Goal: Information Seeking & Learning: Learn about a topic

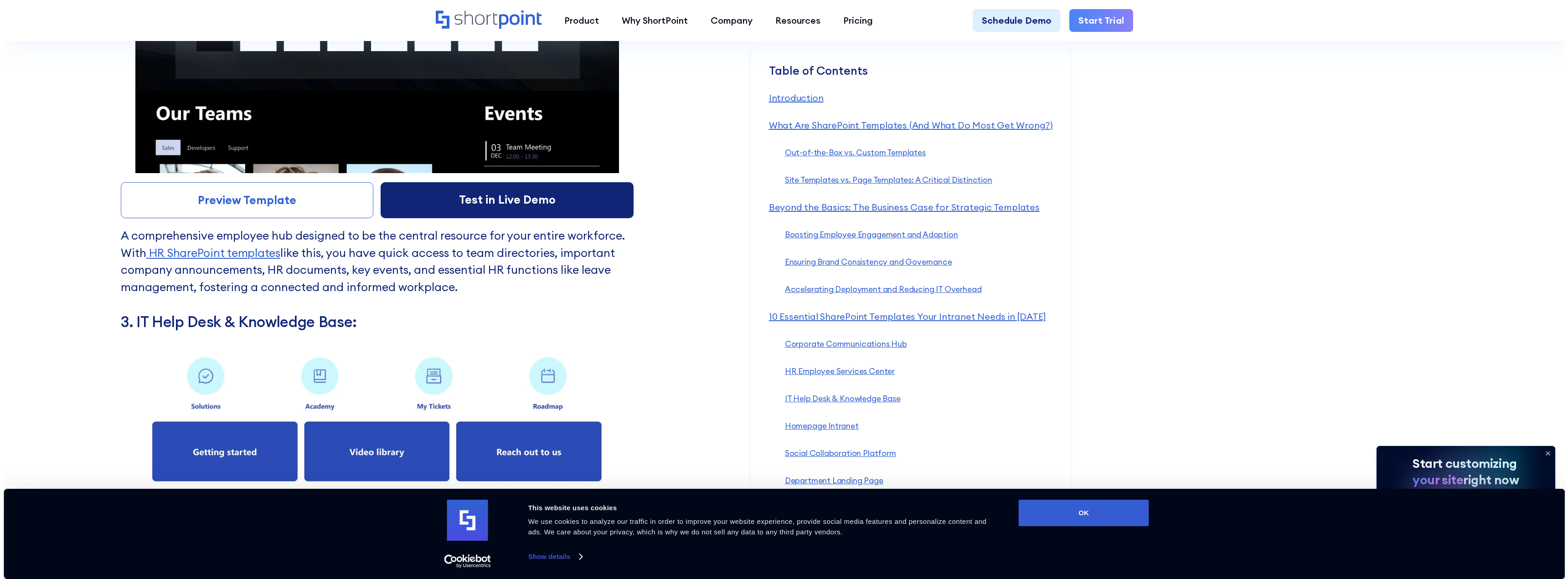
scroll to position [5314, 0]
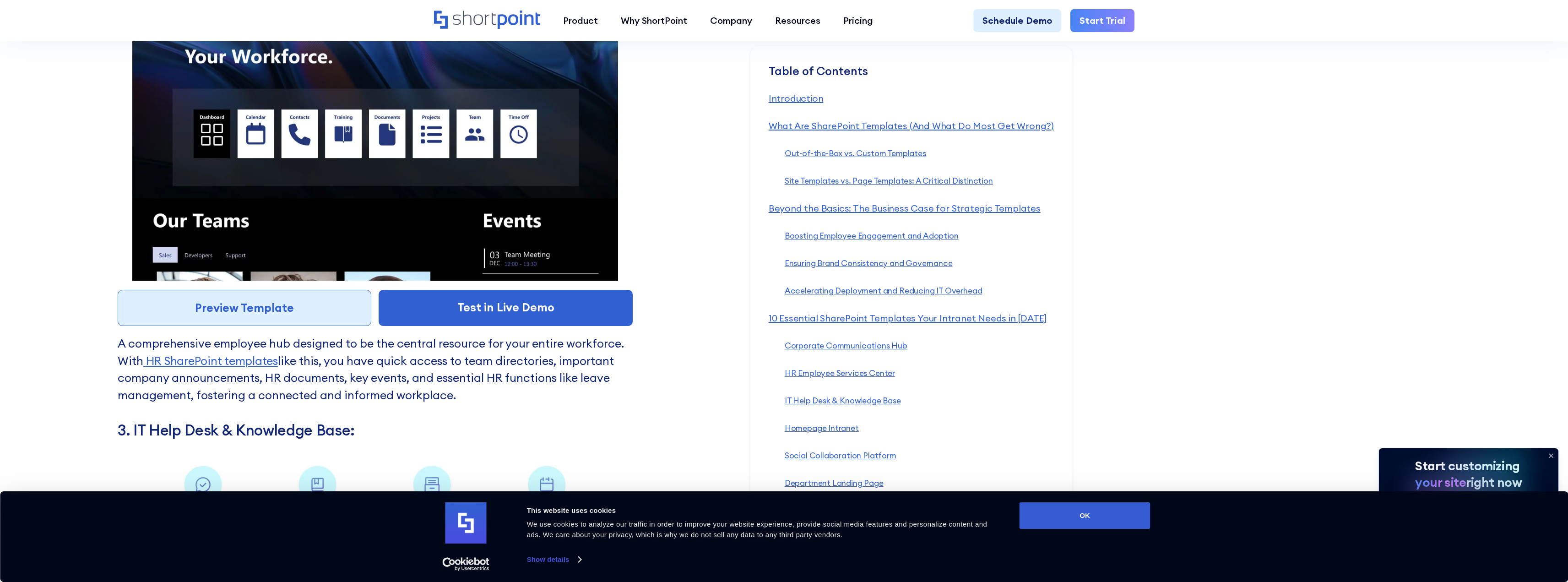
click at [294, 312] on link "Preview Template" at bounding box center [245, 308] width 254 height 37
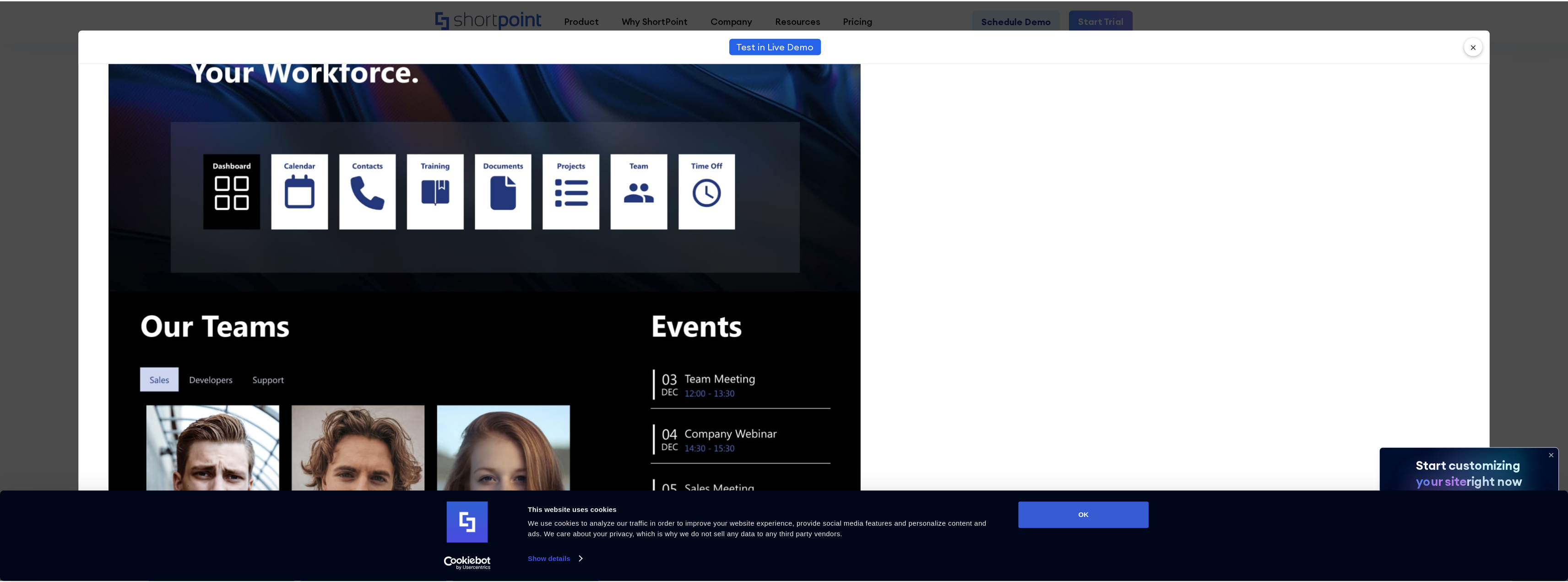
scroll to position [106, 0]
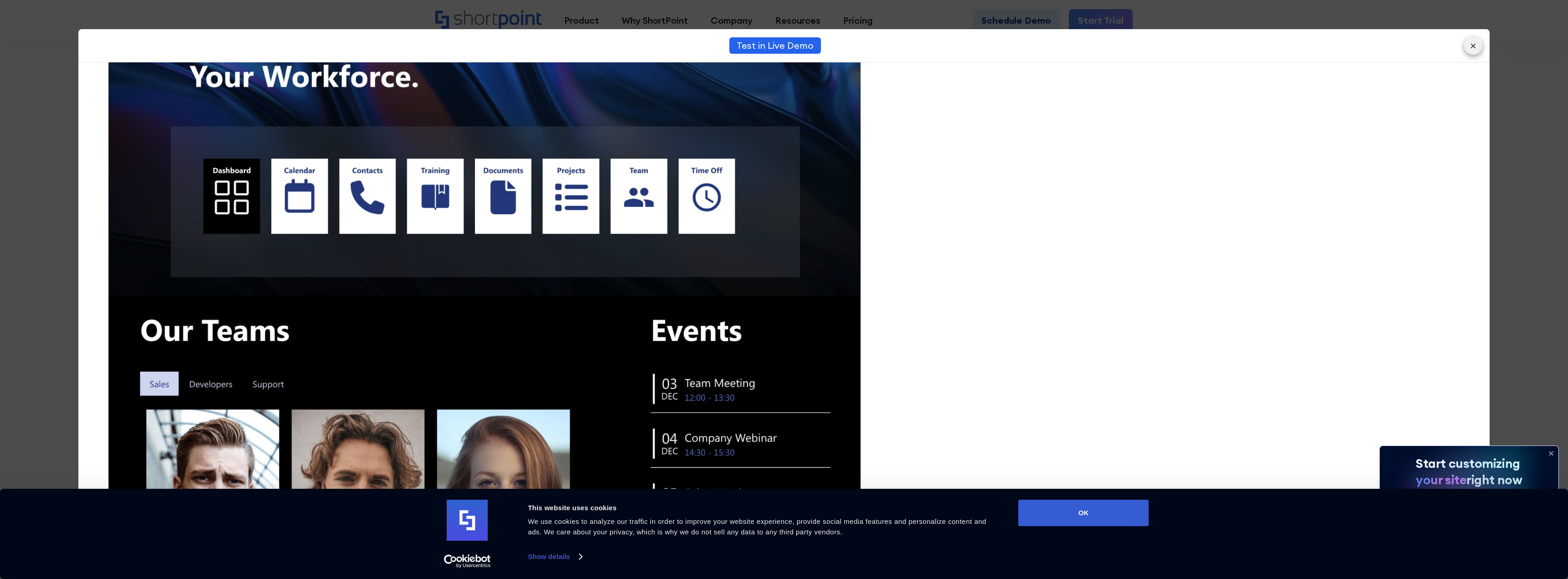
click at [1470, 47] on button "×" at bounding box center [1473, 46] width 18 height 18
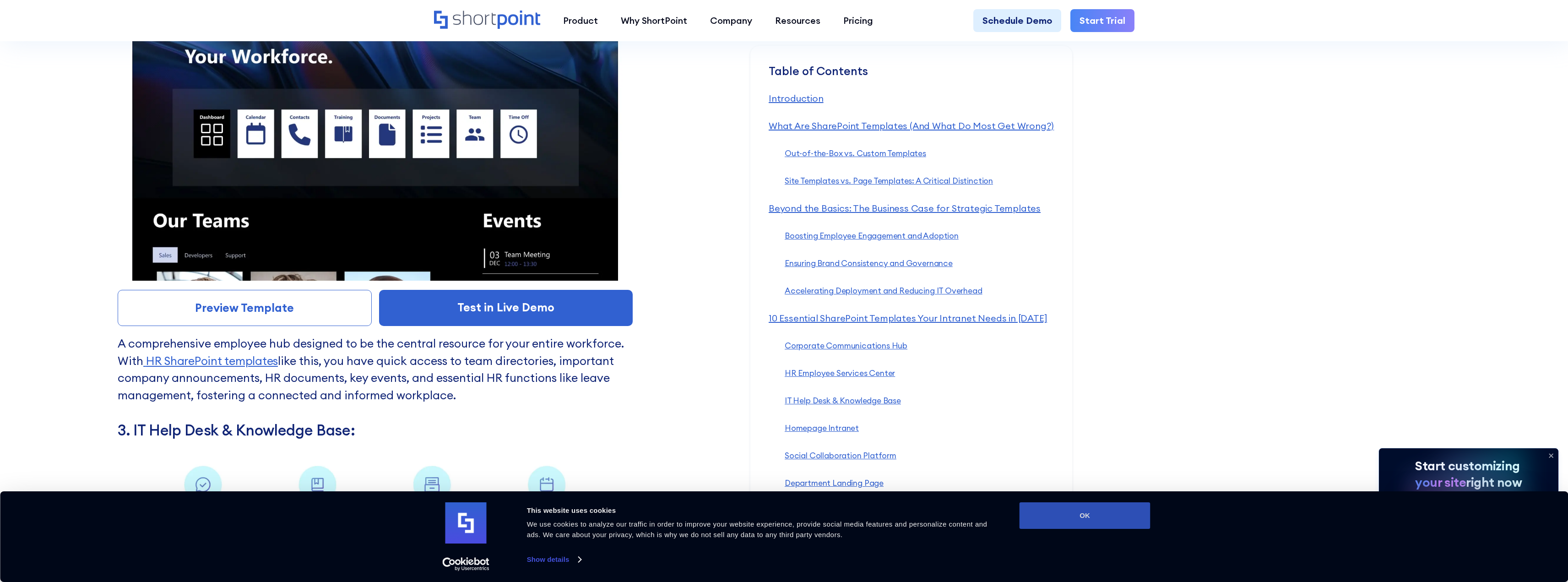
click at [1119, 506] on button "OK" at bounding box center [1085, 515] width 131 height 26
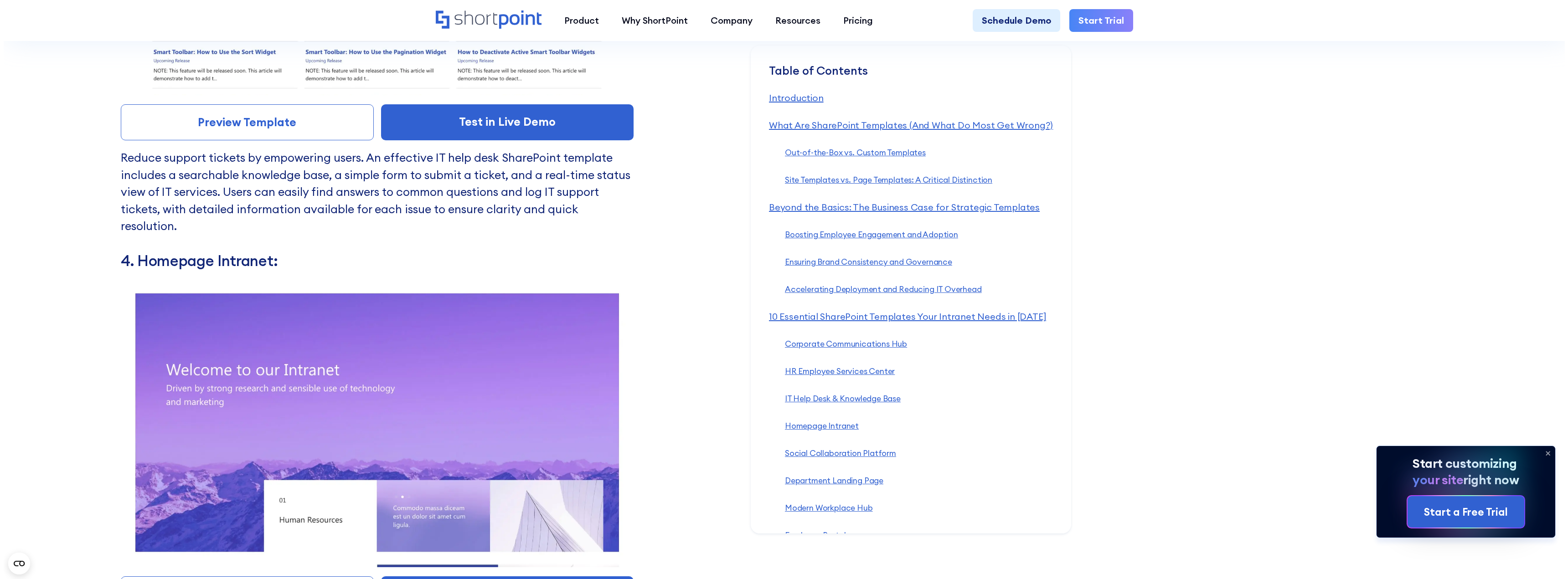
scroll to position [6058, 0]
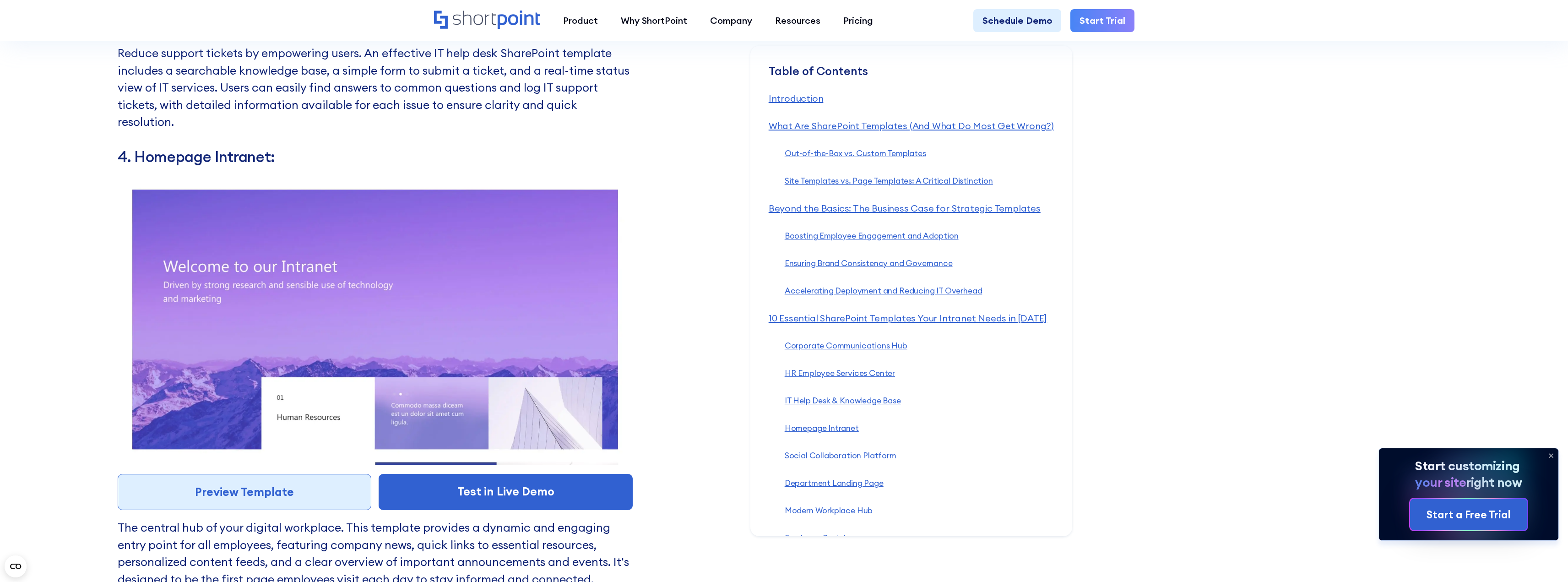
click at [314, 480] on link "Preview Template" at bounding box center [245, 492] width 254 height 37
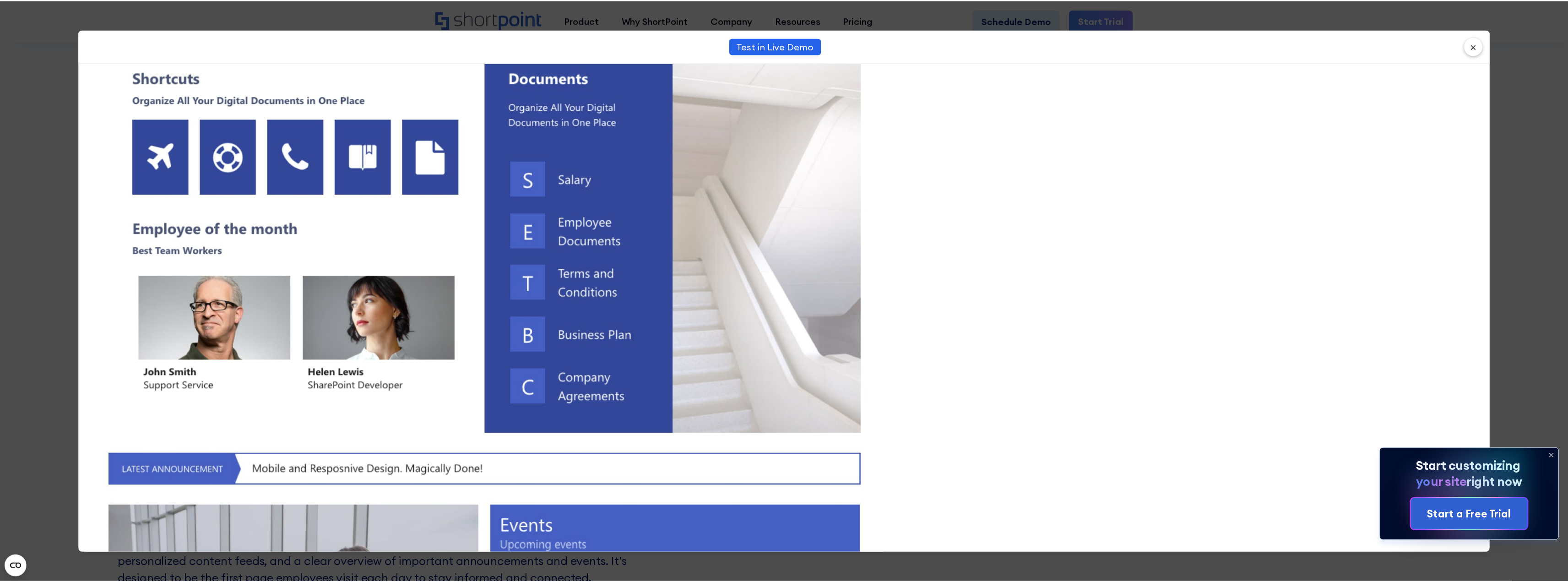
scroll to position [534, 0]
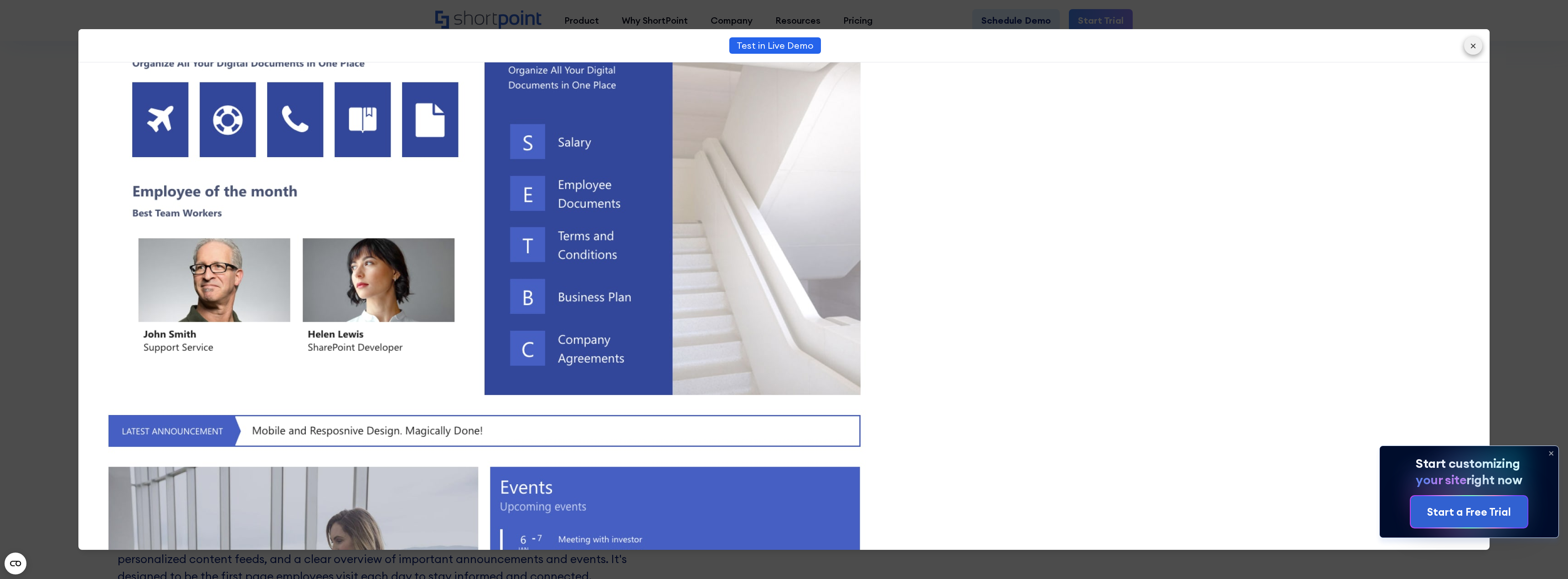
click at [1476, 47] on button "×" at bounding box center [1473, 46] width 18 height 18
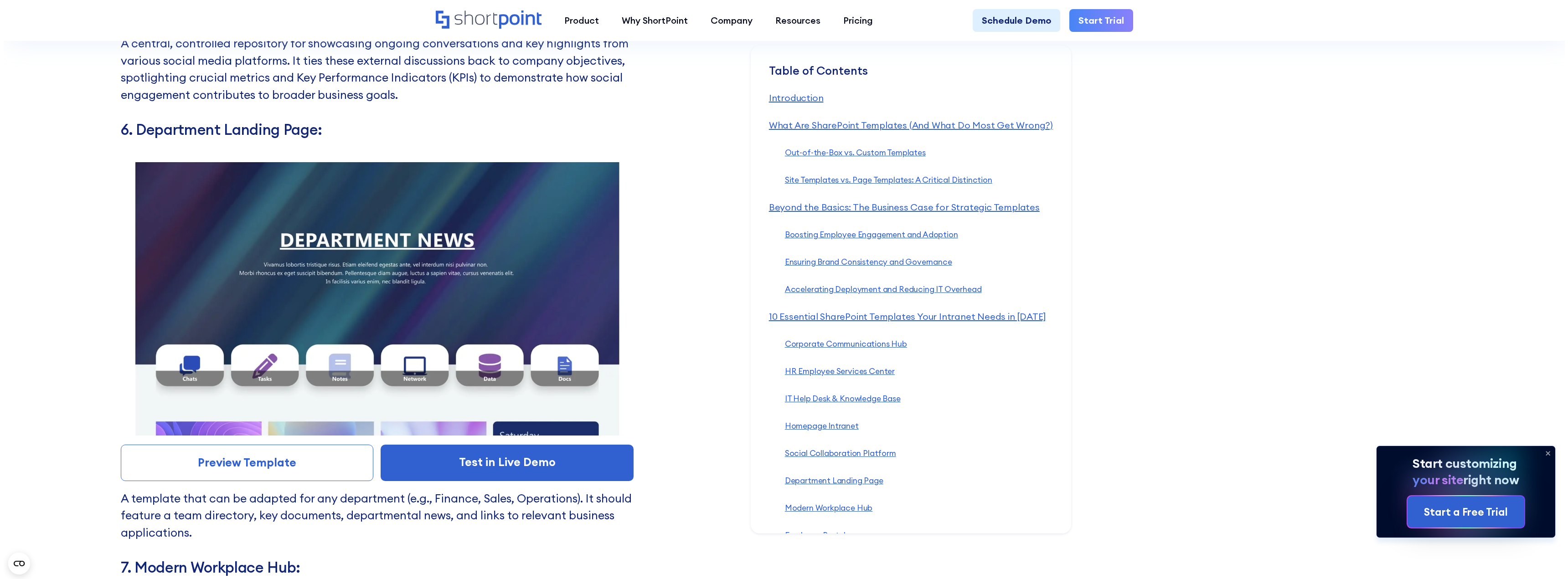
scroll to position [7014, 0]
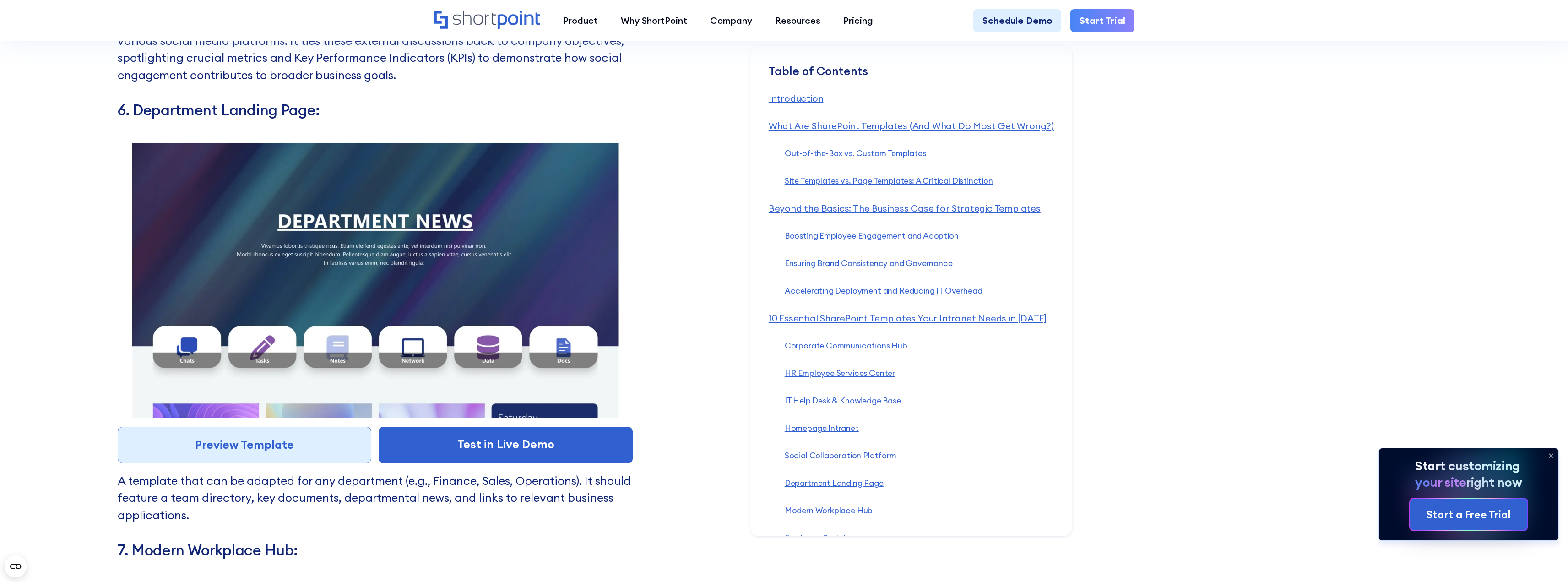
click at [238, 435] on link "Preview Template" at bounding box center [245, 445] width 254 height 37
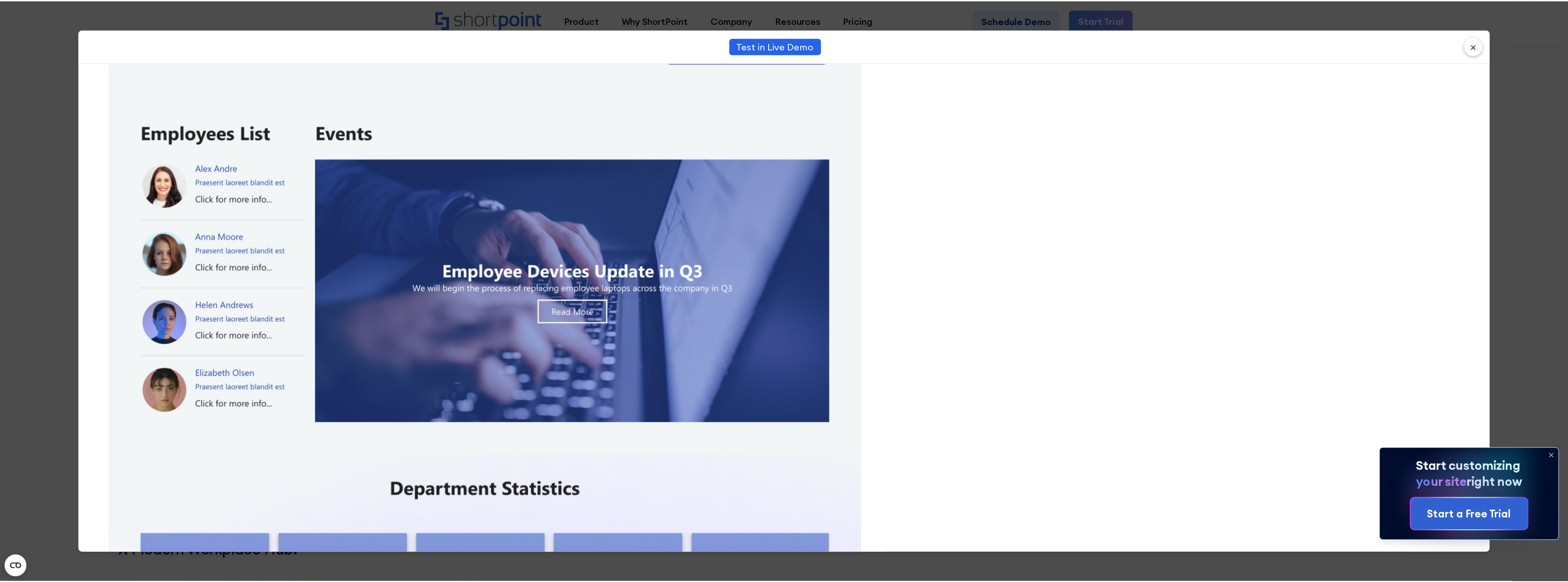
scroll to position [1075, 0]
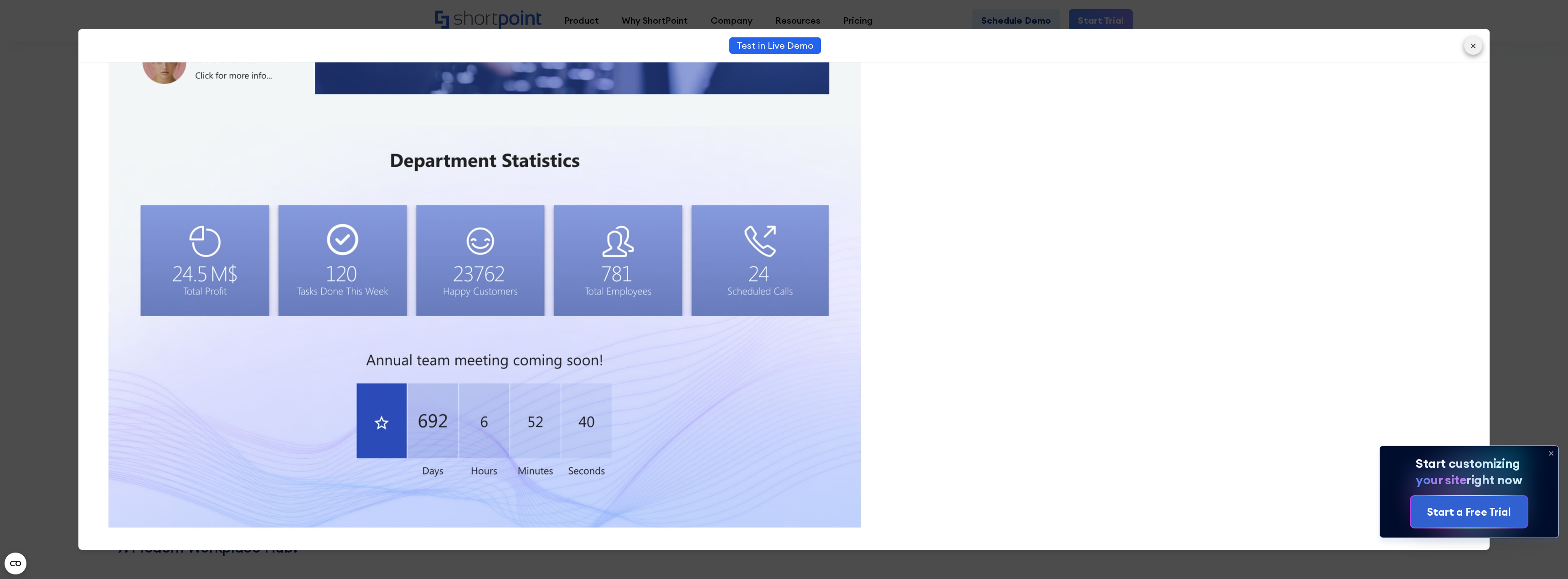
click at [1482, 47] on button "×" at bounding box center [1473, 46] width 18 height 18
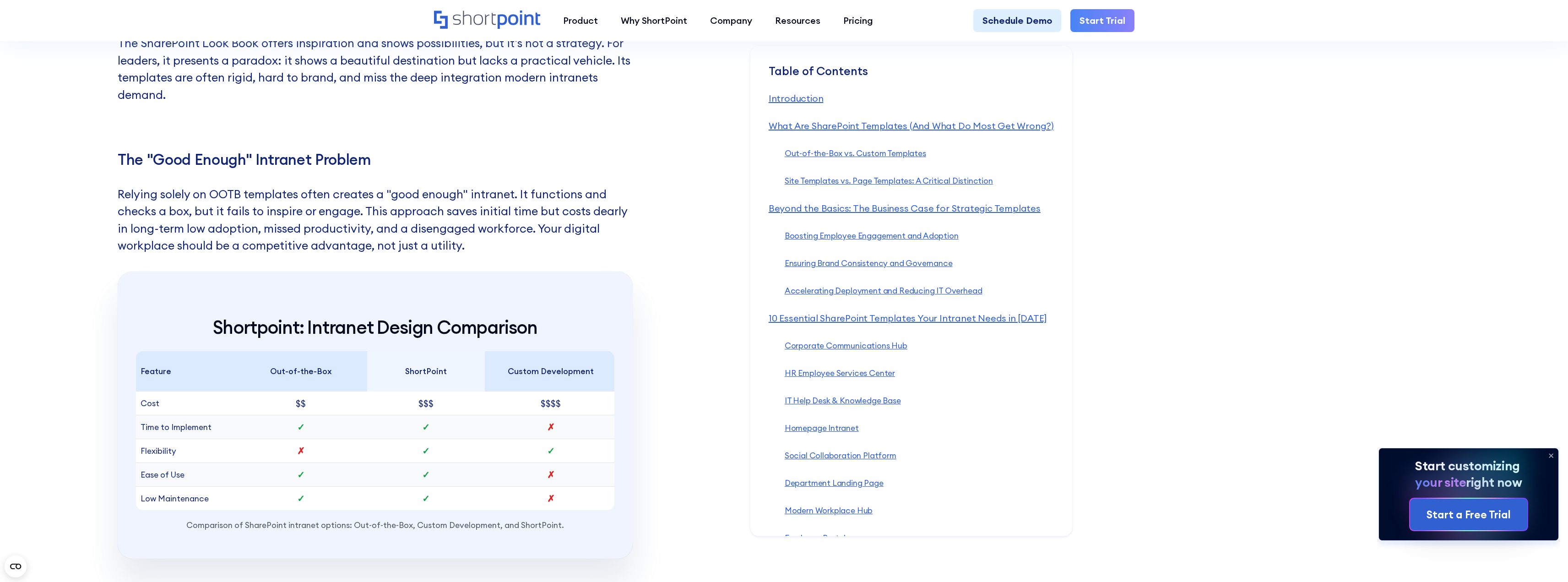
scroll to position [9720, 0]
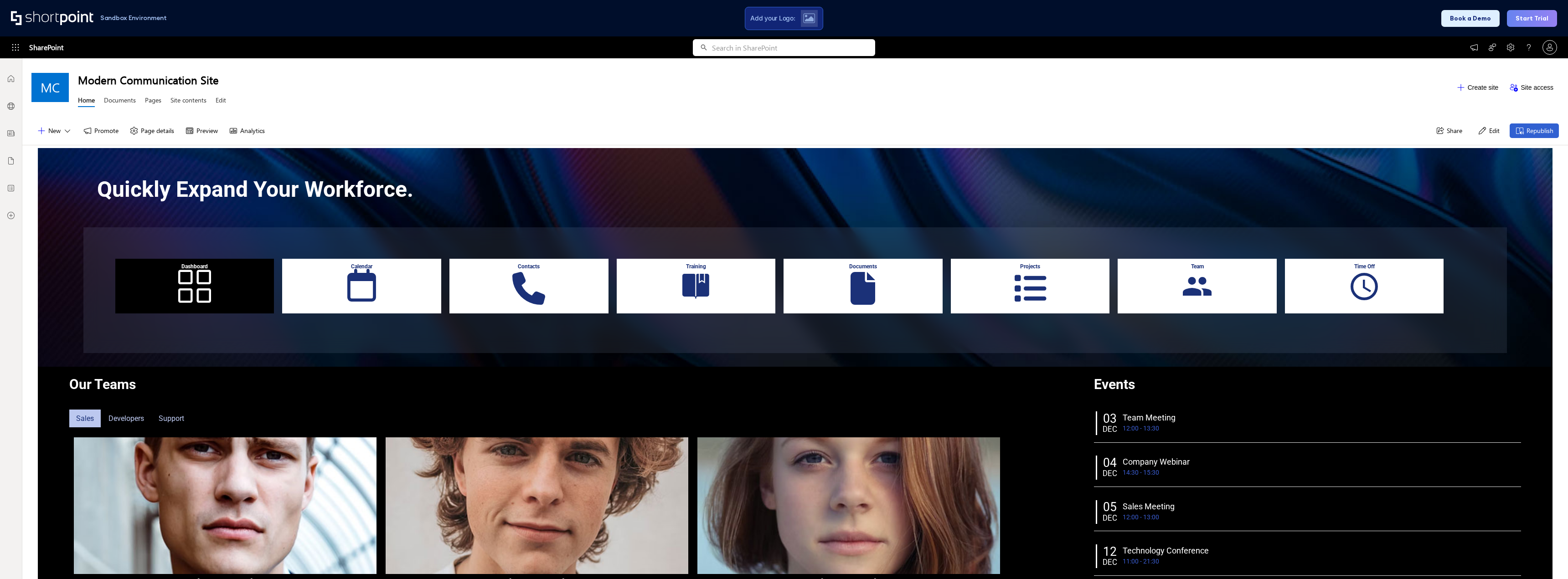
click at [371, 289] on div "Calendar" at bounding box center [362, 286] width 159 height 55
click at [516, 279] on div "Contacts" at bounding box center [528, 286] width 159 height 55
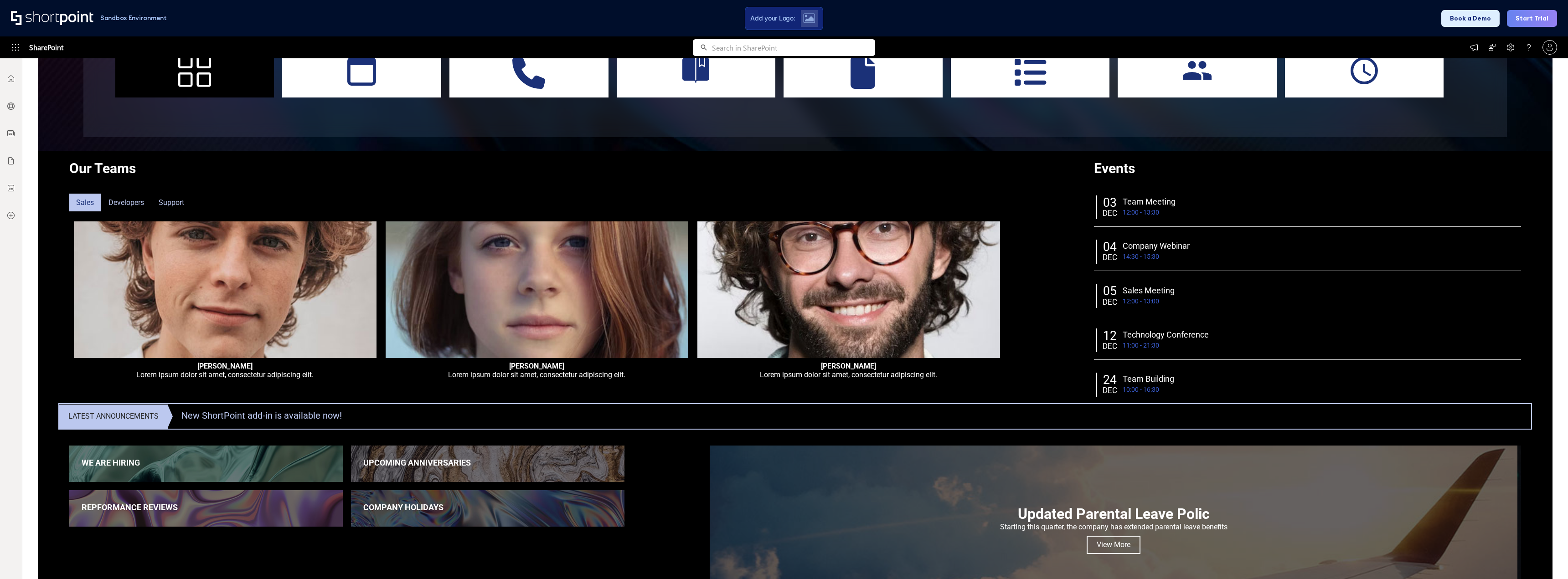
scroll to position [106, 0]
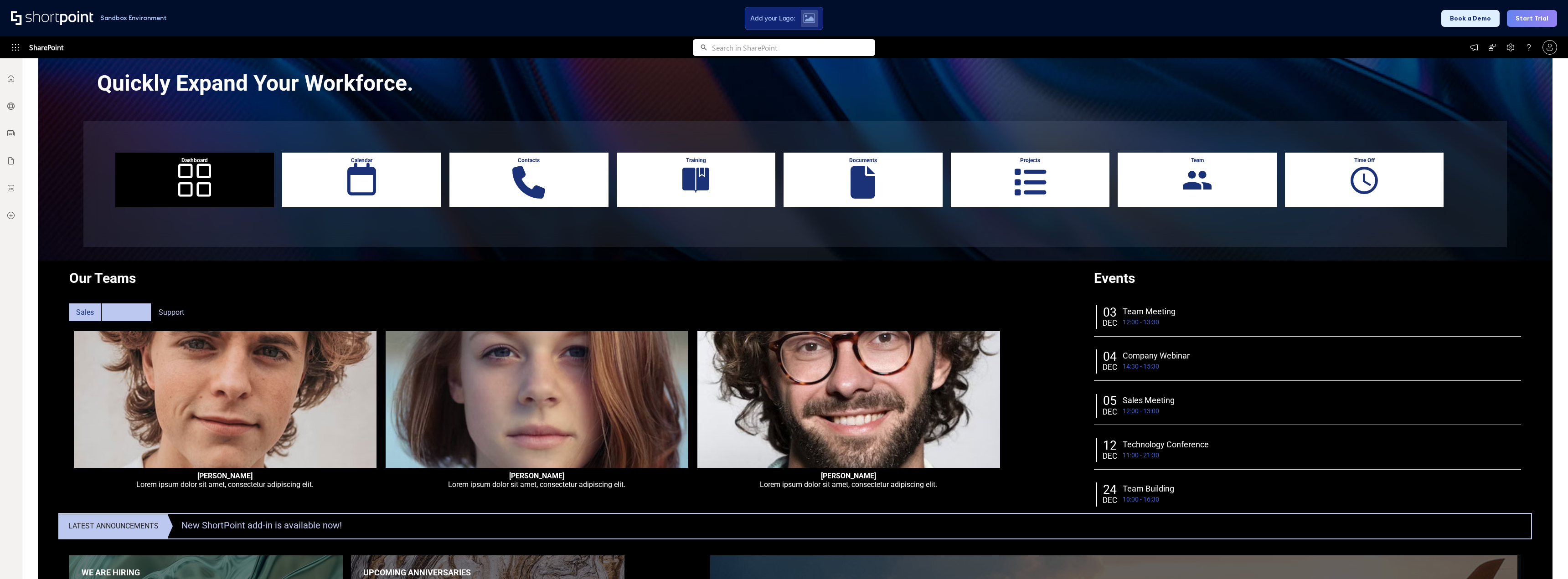
click at [113, 313] on div "Developers" at bounding box center [126, 312] width 49 height 18
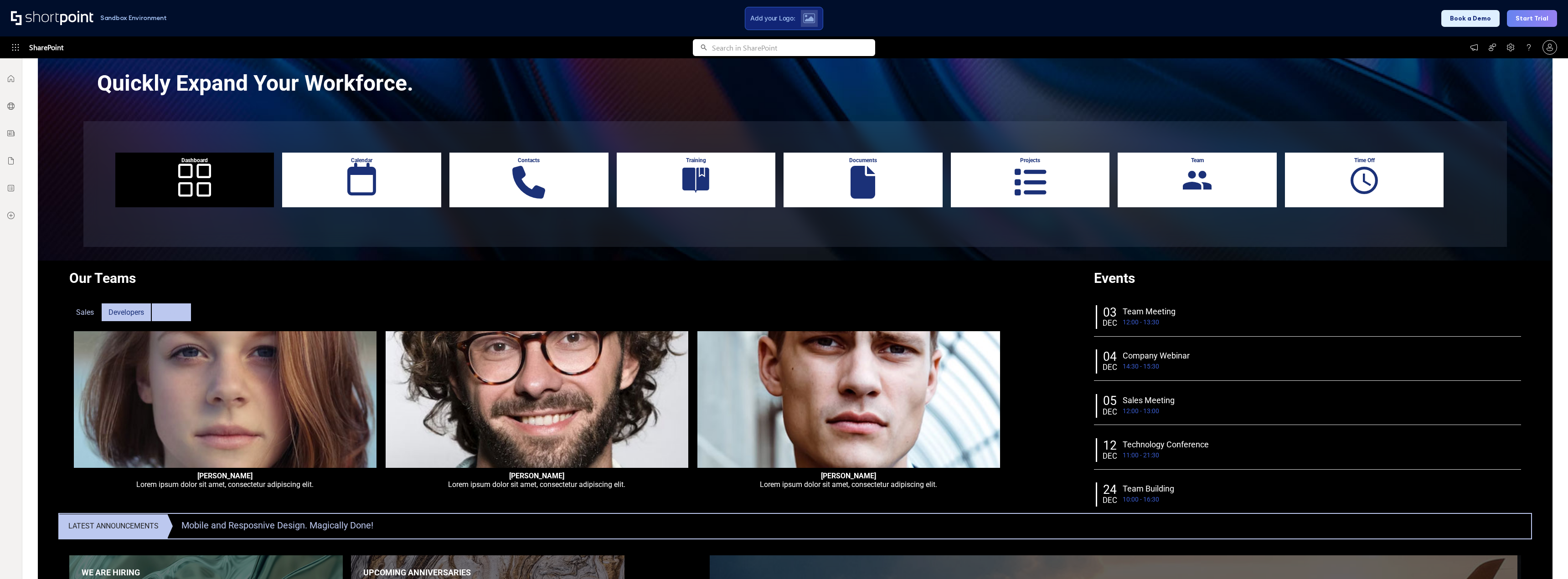
click at [175, 312] on div "Support" at bounding box center [171, 312] width 39 height 18
click at [124, 313] on div "Developers" at bounding box center [126, 312] width 49 height 18
click at [81, 314] on div "Sales" at bounding box center [85, 312] width 32 height 18
